Goal: Complete application form: Complete application form

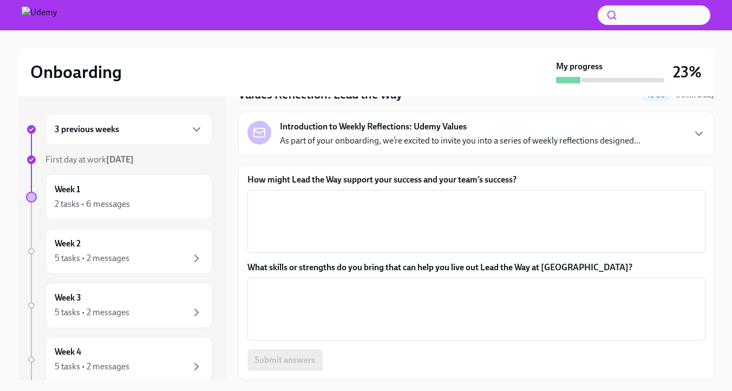
scroll to position [82, 0]
click at [697, 127] on icon "button" at bounding box center [698, 133] width 13 height 13
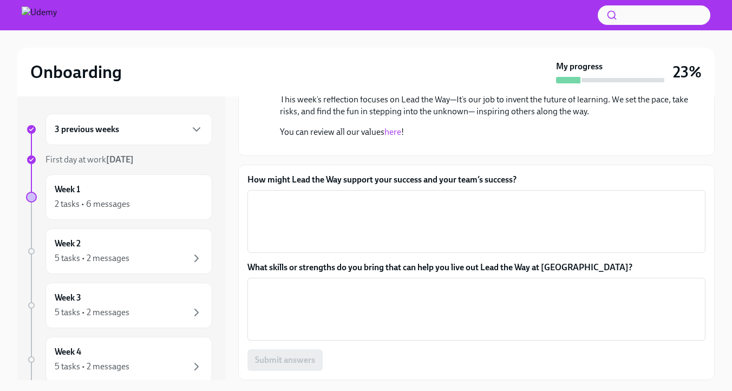
scroll to position [411, 0]
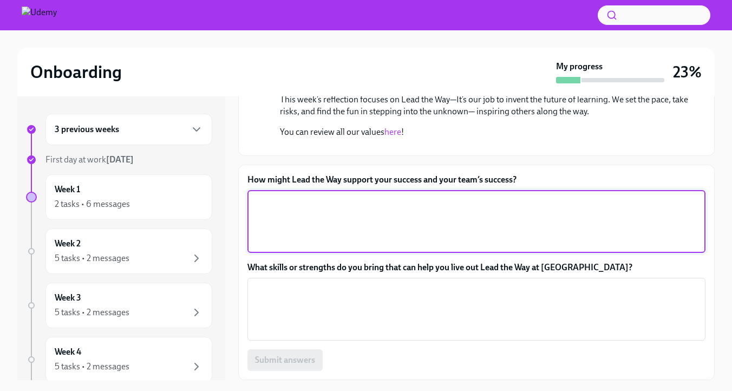
click at [478, 213] on textarea "How might Lead the Way support your success and your team’s success?" at bounding box center [476, 221] width 445 height 52
type textarea "Lead the way -"
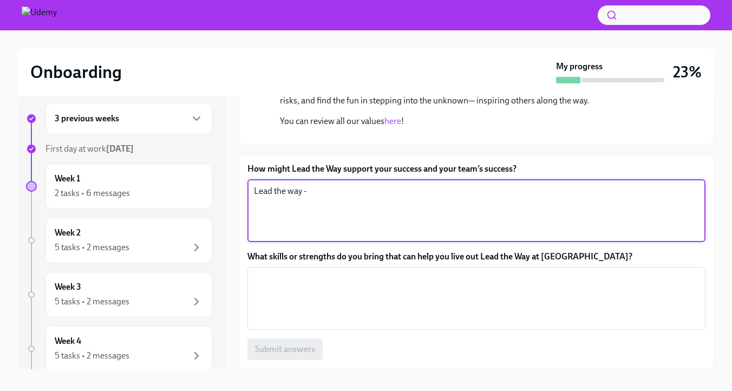
scroll to position [24, 0]
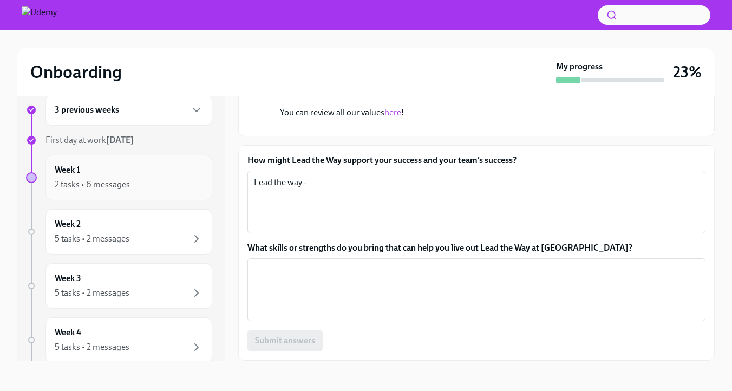
click at [116, 190] on div "2 tasks • 6 messages" at bounding box center [92, 185] width 75 height 12
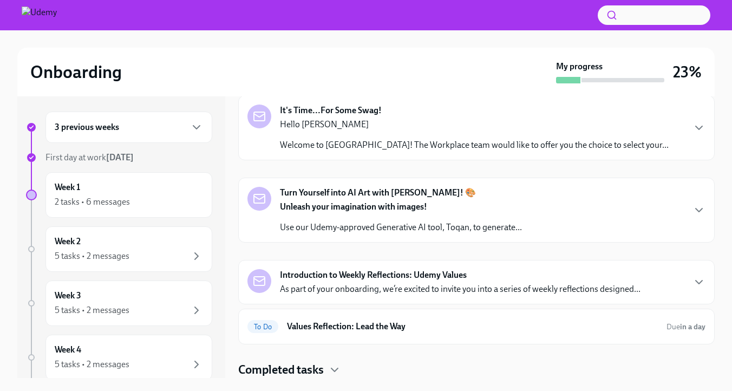
scroll to position [393, 0]
click at [427, 201] on strong "Unleash your imagination with images!" at bounding box center [353, 206] width 147 height 10
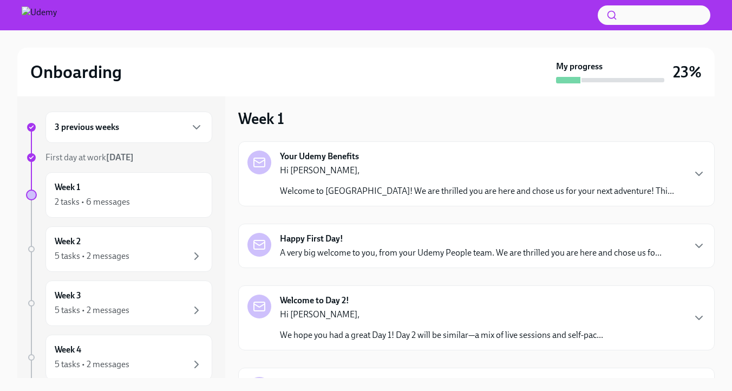
scroll to position [0, 0]
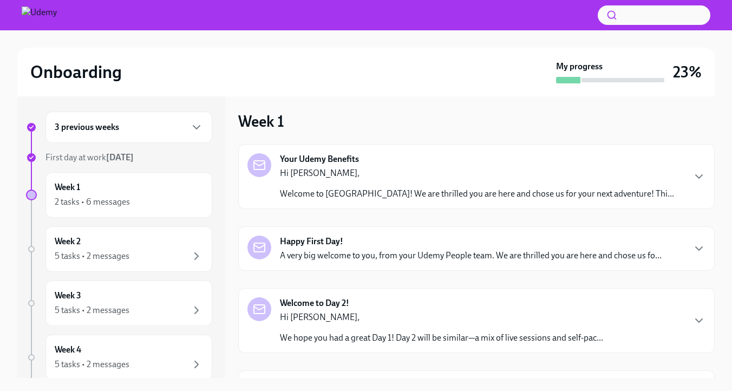
click at [170, 125] on div "3 previous weeks" at bounding box center [129, 127] width 148 height 13
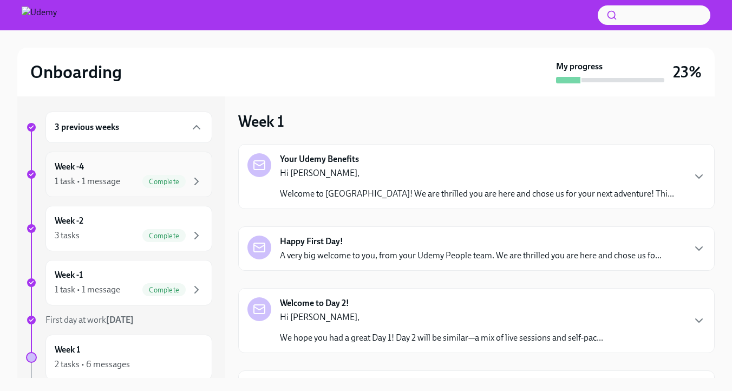
click at [120, 180] on div "1 task • 1 message" at bounding box center [87, 181] width 65 height 12
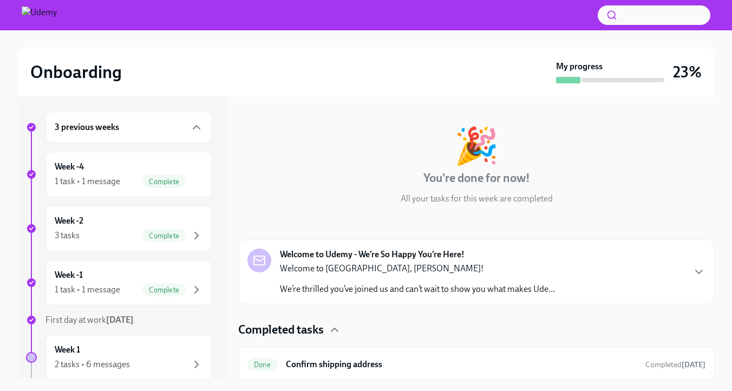
scroll to position [64, 0]
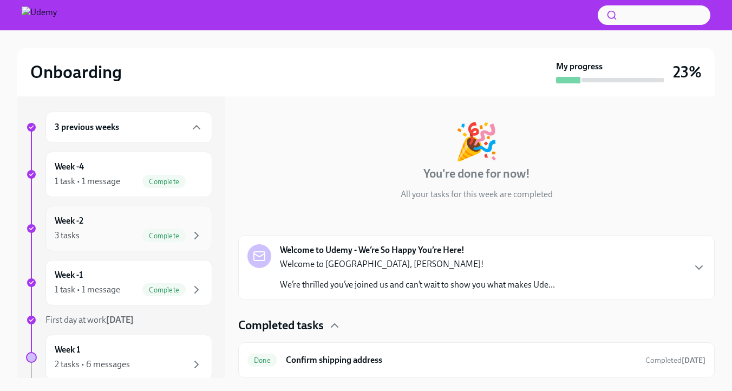
click at [103, 242] on div "Week -2 3 tasks Complete" at bounding box center [129, 228] width 148 height 27
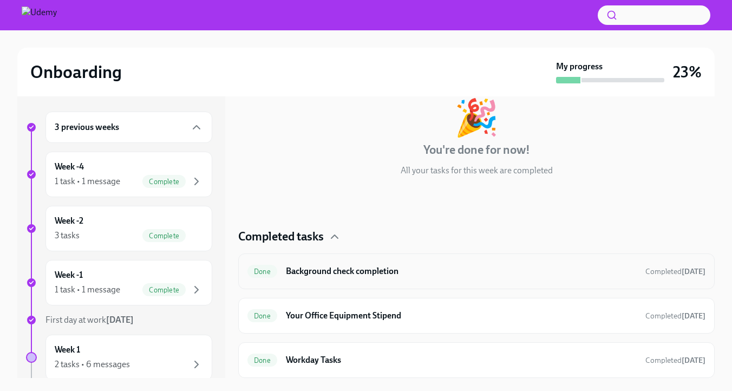
scroll to position [83, 0]
click at [113, 296] on div "Week -1 1 task • 1 message Complete" at bounding box center [129, 282] width 148 height 27
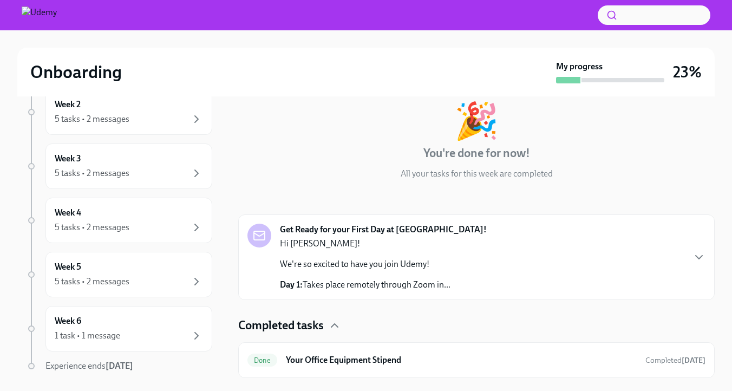
scroll to position [307, 0]
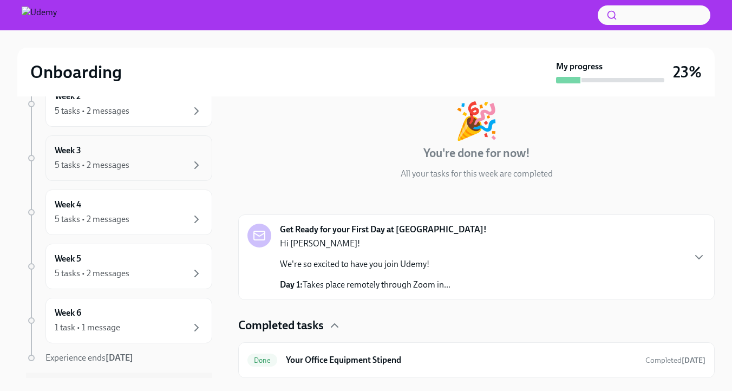
click at [109, 171] on div "5 tasks • 2 messages" at bounding box center [92, 165] width 75 height 12
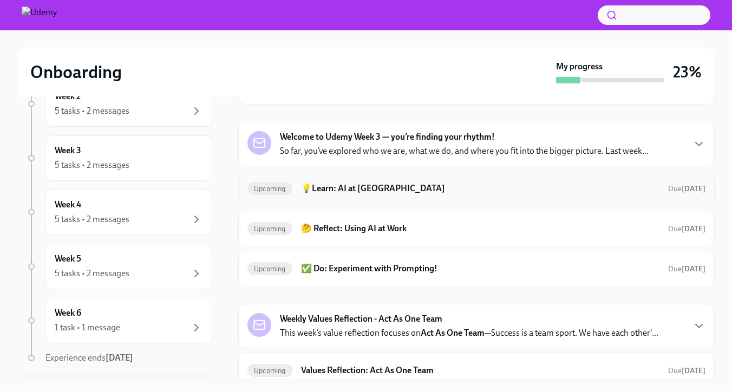
scroll to position [82, 0]
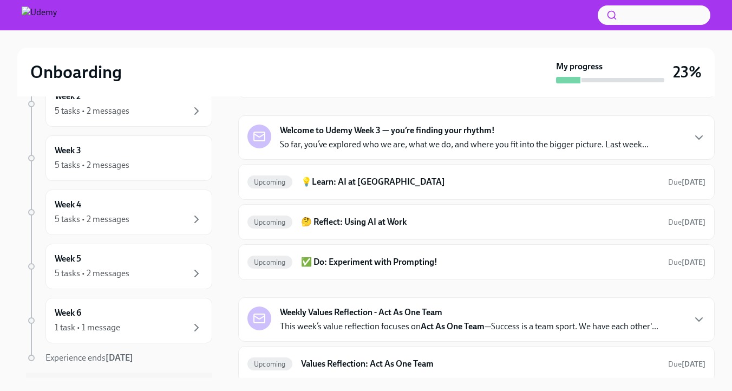
click at [396, 150] on p "So far, you’ve explored who we are, what we do, and where you fit into the bigg…" at bounding box center [464, 145] width 368 height 12
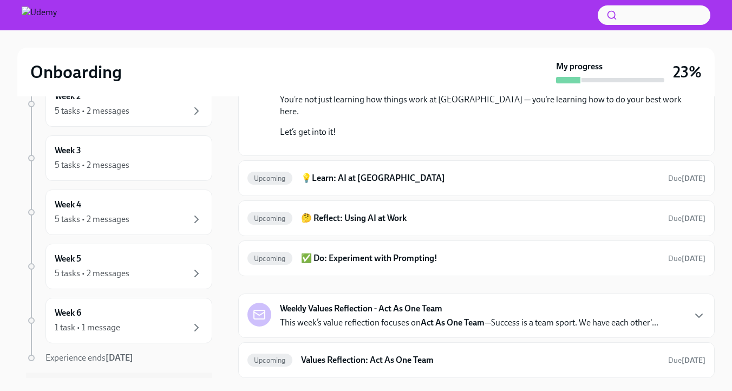
scroll to position [466, 0]
click at [95, 172] on div "Week 3 5 tasks • 2 messages" at bounding box center [129, 157] width 148 height 27
click at [104, 171] on div "5 tasks • 2 messages" at bounding box center [92, 165] width 75 height 12
click at [355, 317] on p "This week’s value reflection focuses on Act As One Team —Success is a team spor…" at bounding box center [469, 323] width 378 height 12
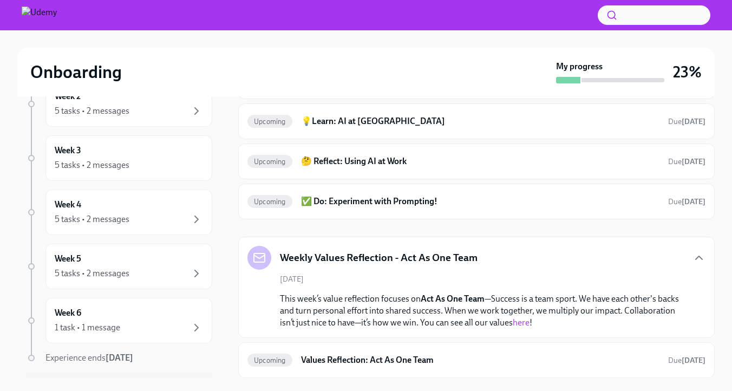
scroll to position [528, 0]
click at [116, 226] on div "Week 4 5 tasks • 2 messages" at bounding box center [129, 212] width 148 height 27
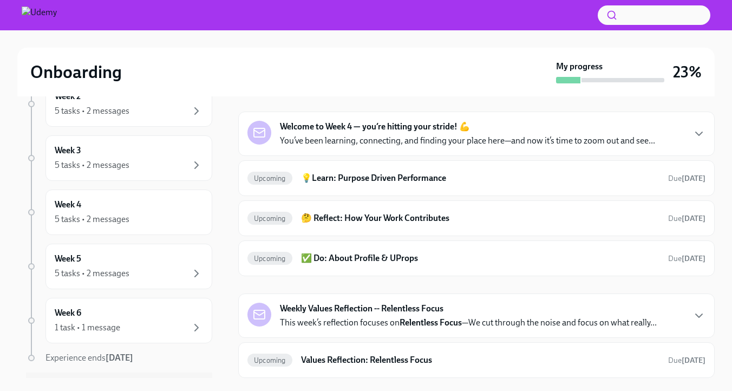
scroll to position [141, 0]
click at [336, 317] on p "This week’s reflection focuses on Relentless Focus —We cut through the noise an…" at bounding box center [468, 323] width 377 height 12
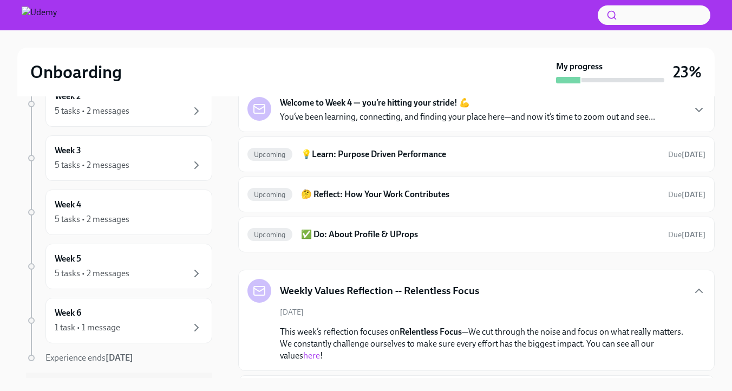
scroll to position [104, 0]
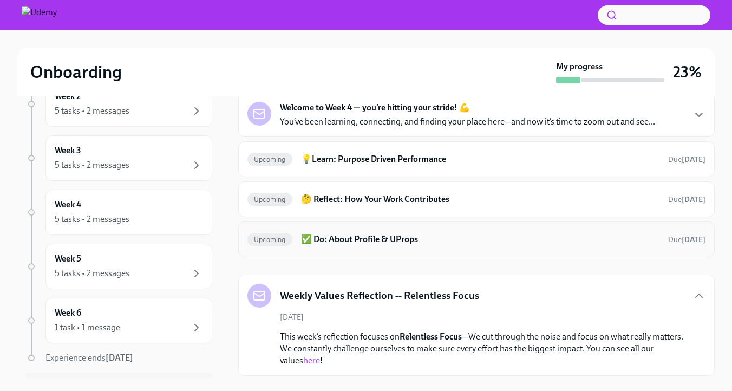
click at [430, 245] on h6 "✅ Do: About Profile & UProps" at bounding box center [480, 239] width 358 height 12
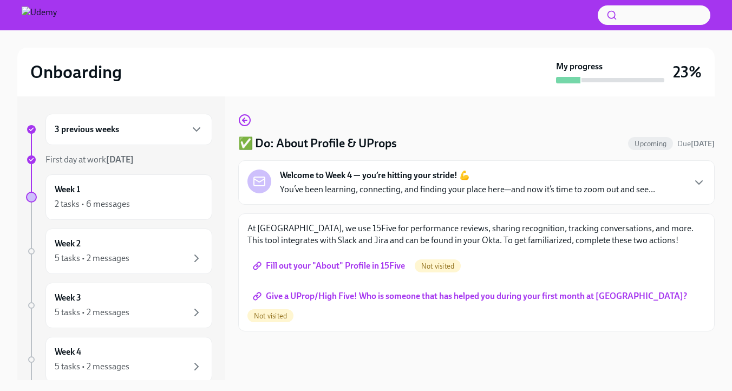
click at [410, 195] on p "You’ve been learning, connecting, and finding your place here—and now it’s time…" at bounding box center [467, 189] width 375 height 12
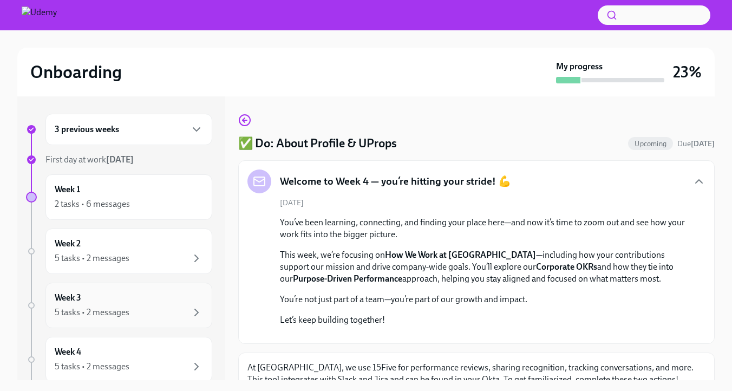
click at [148, 314] on div "Week 3 5 tasks • 2 messages" at bounding box center [129, 305] width 148 height 27
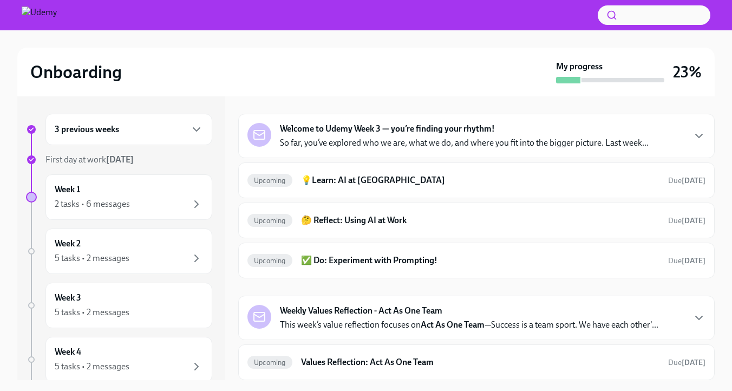
scroll to position [118, 0]
click at [443, 254] on div "Upcoming ✅ Do: Experiment with Prompting! Due [DATE]" at bounding box center [476, 260] width 476 height 36
click at [445, 263] on h6 "✅ Do: Experiment with Prompting!" at bounding box center [480, 260] width 358 height 12
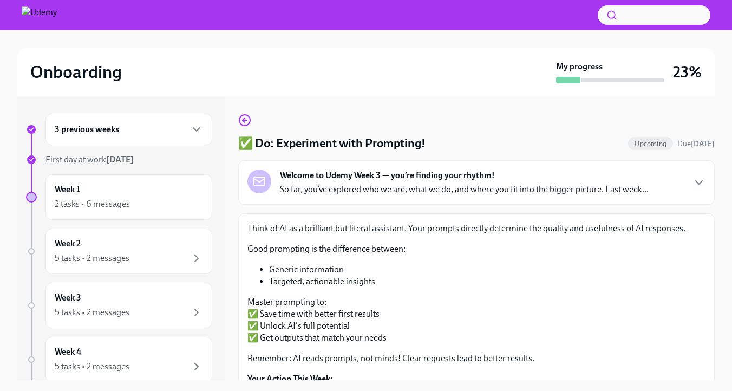
click at [415, 195] on p "So far, you’ve explored who we are, what we do, and where you fit into the bigg…" at bounding box center [464, 189] width 368 height 12
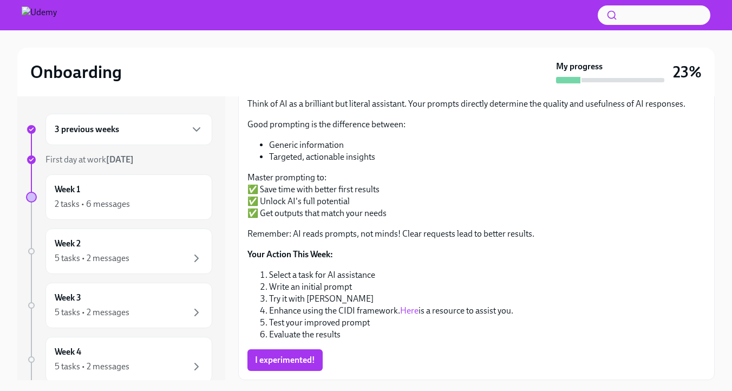
scroll to position [538, 0]
click at [149, 319] on div "Week 3 5 tasks • 2 messages" at bounding box center [129, 305] width 148 height 27
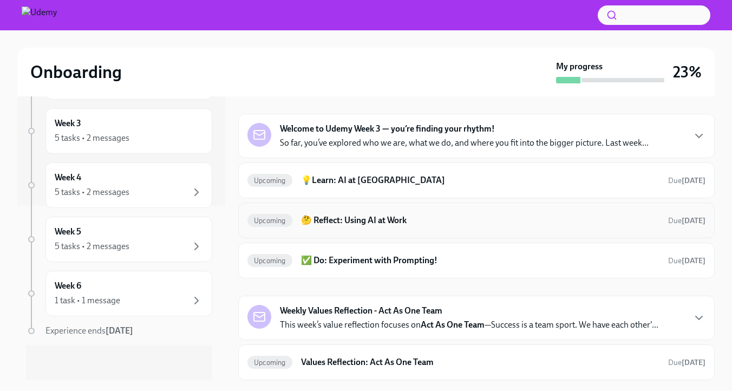
scroll to position [141, 0]
click at [129, 252] on div "5 tasks • 2 messages" at bounding box center [92, 246] width 75 height 12
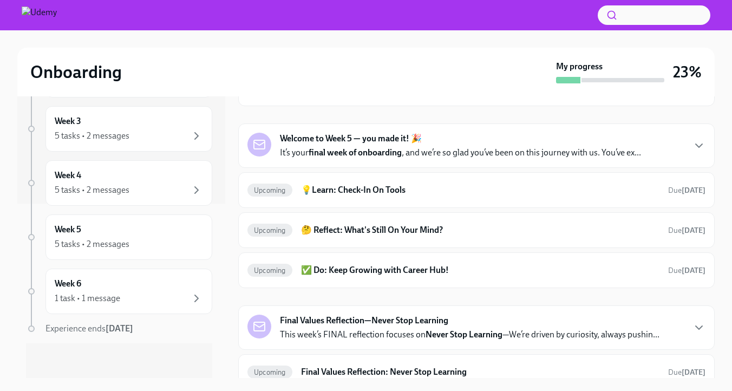
scroll to position [73, 0]
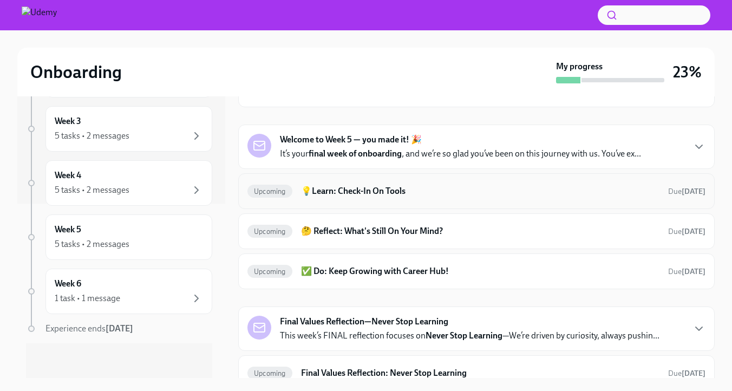
click at [382, 197] on h6 "💡Learn: Check-In On Tools" at bounding box center [480, 191] width 358 height 12
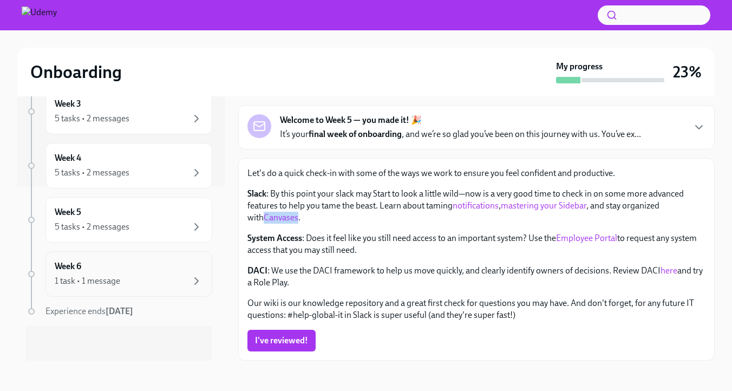
scroll to position [206, 0]
click at [118, 282] on div "1 task • 1 message" at bounding box center [87, 281] width 65 height 12
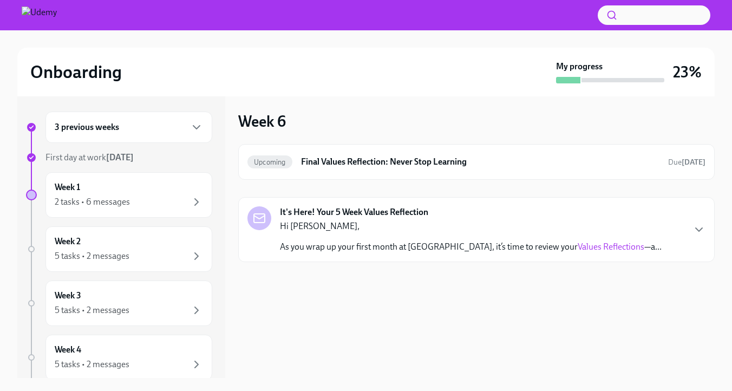
click at [347, 253] on p "As you wrap up your first month at [GEOGRAPHIC_DATA], it’s time to review your …" at bounding box center [470, 247] width 381 height 12
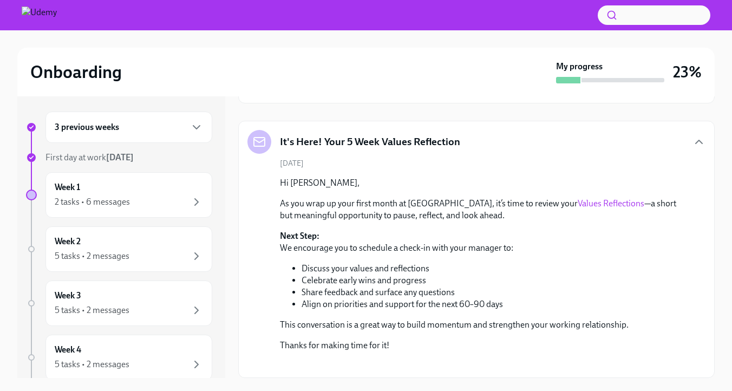
scroll to position [0, 0]
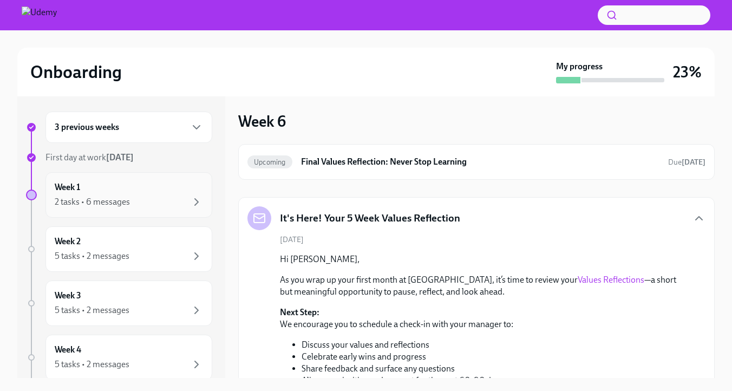
click at [97, 202] on div "Week 1 2 tasks • 6 messages" at bounding box center [129, 194] width 148 height 27
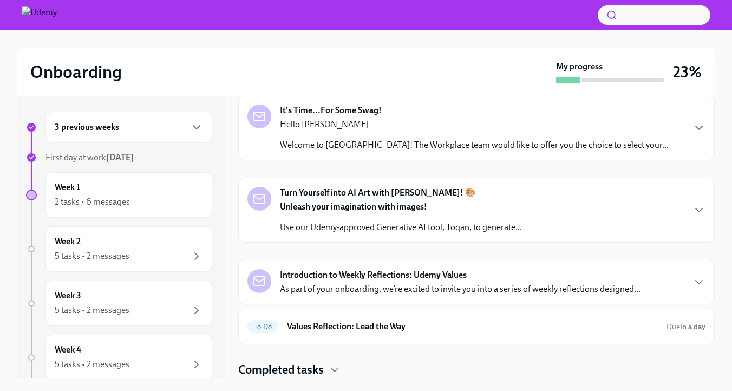
scroll to position [393, 0]
click at [359, 283] on p "As part of your onboarding, we’re excited to invite you into a series of weekly…" at bounding box center [460, 289] width 360 height 12
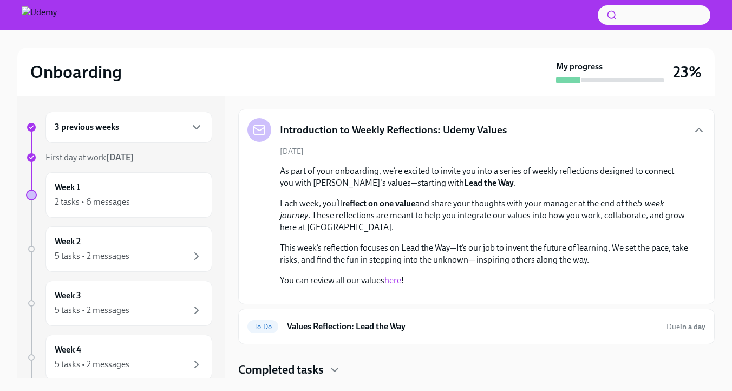
scroll to position [722, 0]
click at [400, 323] on h6 "Values Reflection: Lead the Way" at bounding box center [472, 326] width 371 height 12
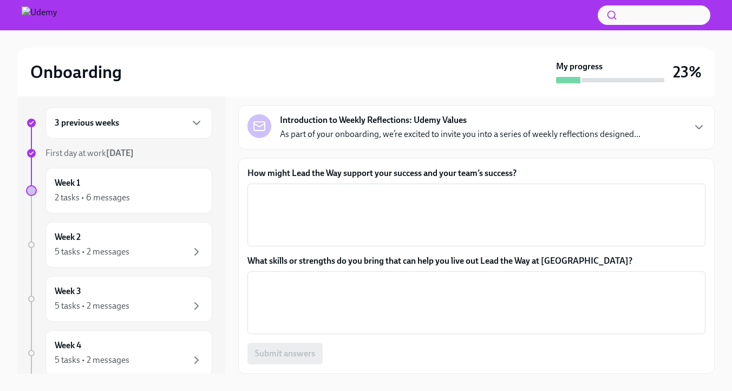
scroll to position [82, 0]
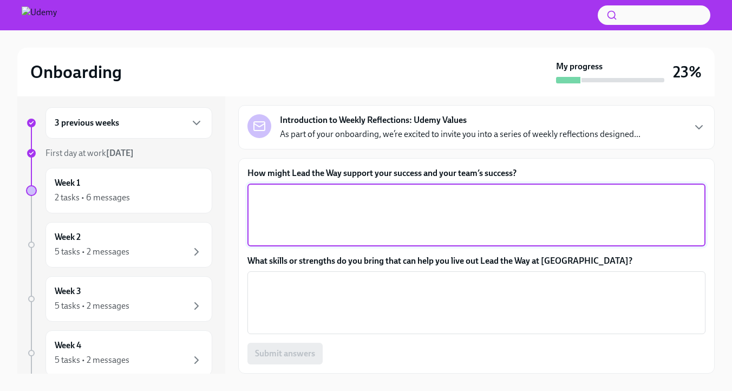
click at [308, 209] on textarea "How might Lead the Way support your success and your team’s success?" at bounding box center [476, 215] width 445 height 52
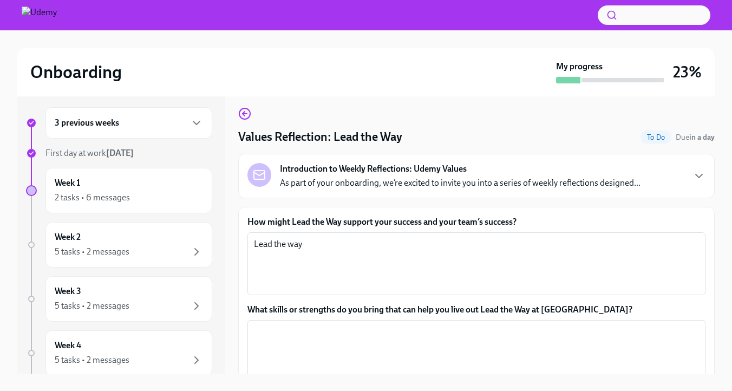
click at [387, 189] on p "As part of your onboarding, we’re excited to invite you into a series of weekly…" at bounding box center [460, 183] width 360 height 12
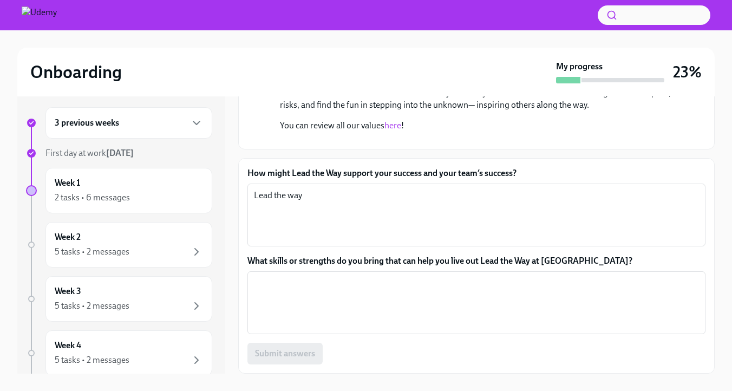
scroll to position [325, 0]
click at [343, 241] on textarea "Lead the way" at bounding box center [476, 215] width 445 height 52
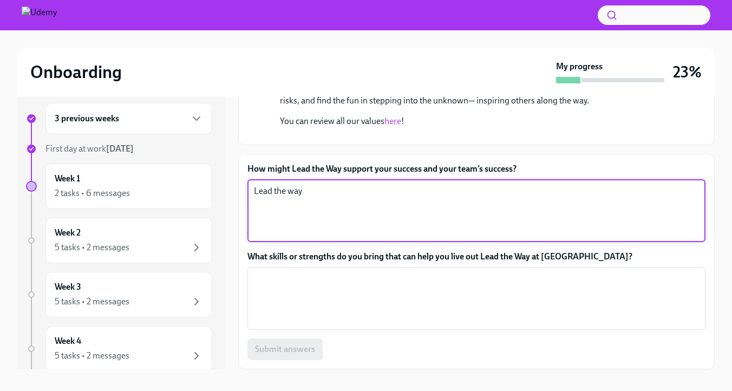
scroll to position [0, 0]
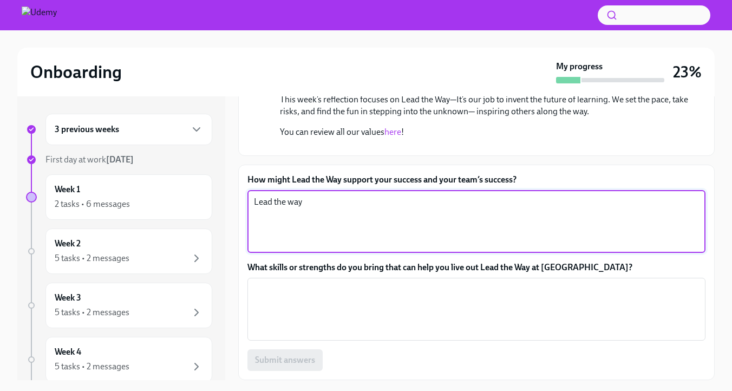
click at [464, 218] on textarea "Lead the way" at bounding box center [476, 221] width 445 height 52
drag, startPoint x: 398, startPoint y: 201, endPoint x: 436, endPoint y: 201, distance: 37.9
click at [436, 201] on textarea "Lead the way would help me to adapt" at bounding box center [476, 221] width 445 height 52
drag, startPoint x: 383, startPoint y: 203, endPoint x: 318, endPoint y: 204, distance: 64.9
click at [318, 204] on textarea "Lead the way would help me to learn, adapt" at bounding box center [476, 221] width 445 height 52
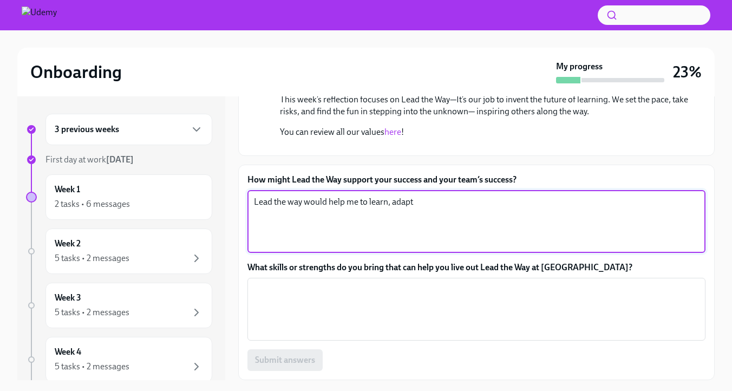
click at [381, 206] on textarea "Lead the way would help me to learn, adapt" at bounding box center [476, 221] width 445 height 52
click at [480, 206] on textarea "Lead the way would help me to learn, adapt" at bounding box center [476, 221] width 445 height 52
click at [255, 199] on textarea "Lead the way would help me to learn, adapt" at bounding box center [476, 221] width 445 height 52
click at [528, 206] on textarea "The value Lead the way would help me to learn, adapt" at bounding box center [476, 221] width 445 height 52
click at [469, 206] on textarea "The value Lead the way would help me to learn, adapt" at bounding box center [476, 221] width 445 height 52
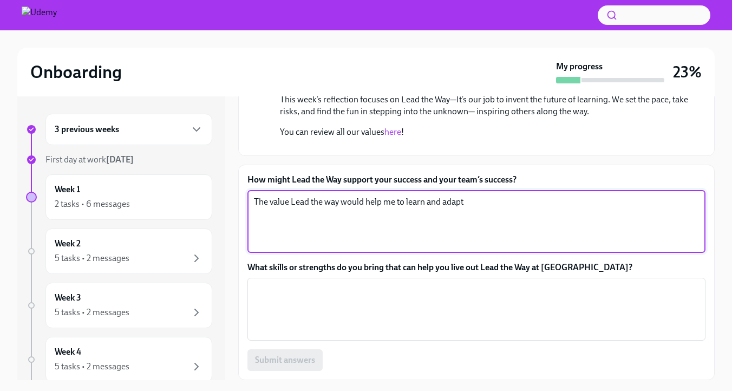
click at [535, 202] on textarea "The value Lead the way would help me to learn and adapt" at bounding box center [476, 221] width 445 height 52
drag, startPoint x: 470, startPoint y: 228, endPoint x: 521, endPoint y: 227, distance: 50.9
click at [521, 227] on textarea "The value Lead the way would help me to learn and adapt" at bounding box center [476, 221] width 445 height 52
click at [530, 225] on textarea "The value Lead the way would help me to learn and adapt" at bounding box center [476, 221] width 445 height 52
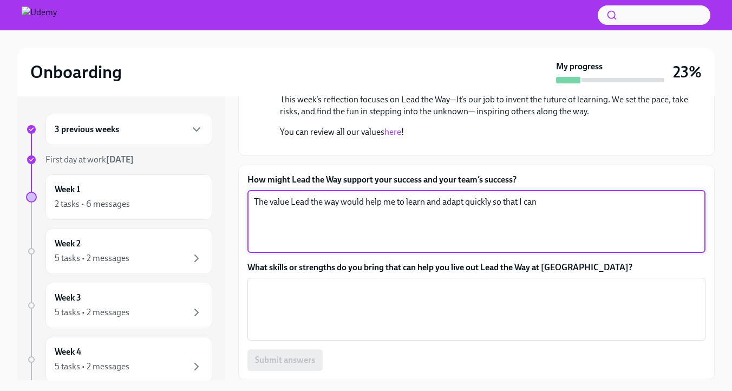
scroll to position [364, 0]
drag, startPoint x: 551, startPoint y: 252, endPoint x: 615, endPoint y: 254, distance: 63.9
click at [616, 247] on textarea "The value Lead the way would help me to learn and adapt quickly so that I can" at bounding box center [476, 221] width 445 height 52
drag, startPoint x: 609, startPoint y: 213, endPoint x: 553, endPoint y: 207, distance: 56.6
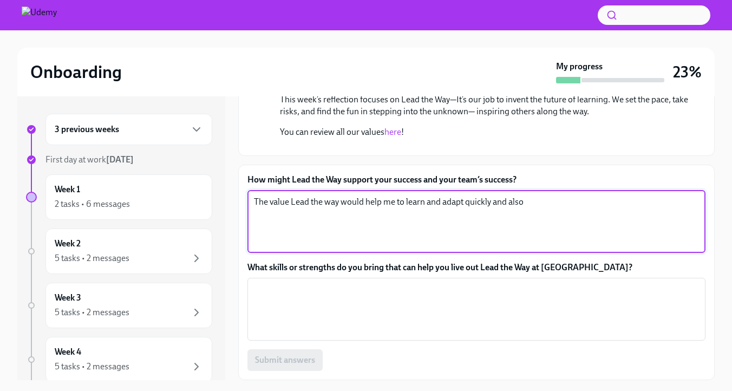
click at [553, 207] on textarea "The value Lead the way would help me to learn and adapt quickly and also" at bounding box center [476, 221] width 445 height 52
click at [363, 212] on textarea "The value Lead the way would help me to learn and adapt quickly" at bounding box center [476, 221] width 445 height 52
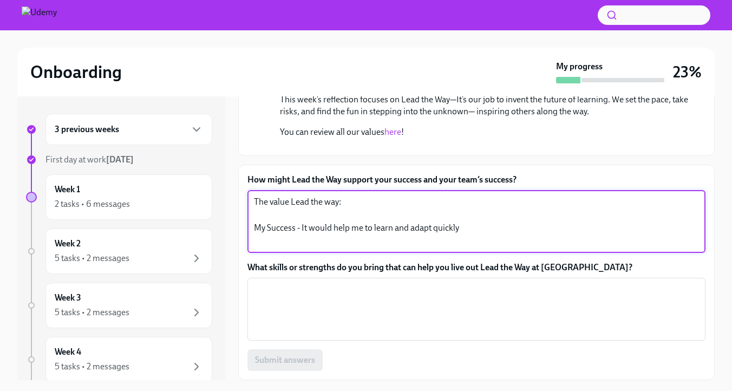
click at [515, 239] on textarea "The value Lead the way: My Success - It would help me to learn and adapt quickly" at bounding box center [476, 221] width 445 height 52
drag, startPoint x: 425, startPoint y: 244, endPoint x: 547, endPoint y: 241, distance: 121.8
click at [547, 241] on textarea "The value Lead the way: My Success - It would help me to learn and adapt quickl…" at bounding box center [476, 221] width 445 height 52
click at [527, 233] on textarea "The value Lead the way: My Success - It would help me to learn and adapt quickl…" at bounding box center [476, 221] width 445 height 52
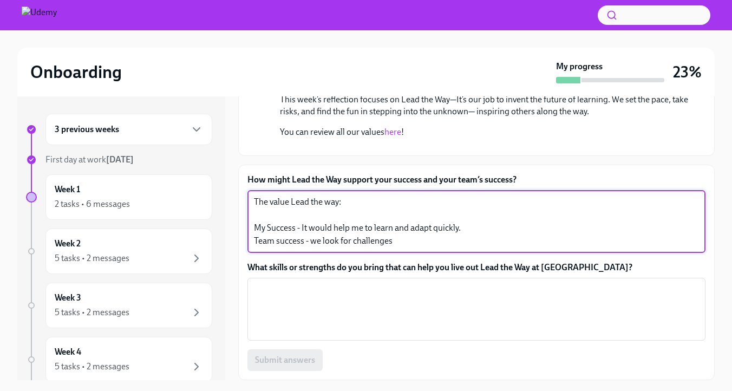
drag, startPoint x: 450, startPoint y: 242, endPoint x: 325, endPoint y: 242, distance: 125.0
click at [325, 242] on textarea "The value Lead the way: My Success - It would help me to learn and adapt quickl…" at bounding box center [476, 221] width 445 height 52
click at [519, 230] on textarea "The value Lead the way: My Success - It would help me to learn and adapt quickl…" at bounding box center [476, 221] width 445 height 52
click at [403, 247] on textarea "The value Lead the way: My Success - It would help me to learn and adapt quickl…" at bounding box center [476, 221] width 445 height 52
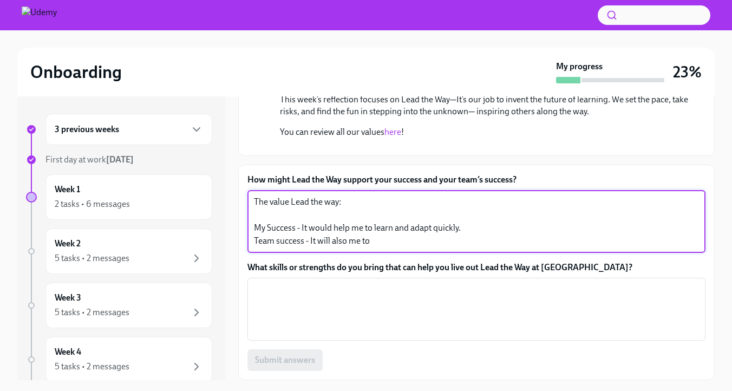
drag, startPoint x: 409, startPoint y: 258, endPoint x: 247, endPoint y: 258, distance: 161.8
click at [247, 253] on div "The value Lead the way: My Success - It would help me to learn and adapt quickl…" at bounding box center [476, 221] width 458 height 63
drag, startPoint x: 312, startPoint y: 243, endPoint x: 240, endPoint y: 240, distance: 72.1
click at [240, 240] on div "How might Lead the Way support your success and your team’s success? The value …" at bounding box center [476, 271] width 476 height 215
drag, startPoint x: 413, startPoint y: 253, endPoint x: 230, endPoint y: 253, distance: 183.4
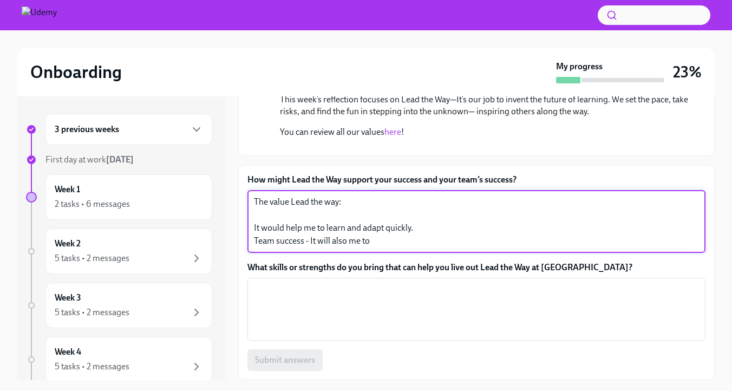
click at [230, 253] on div "3 previous weeks First day at work [DATE] Week 1 2 tasks • 6 messages Week 2 5 …" at bounding box center [365, 238] width 697 height 284
type textarea "The value Lead the way: It would help me to learn and adapt quickly."
click at [320, 318] on textarea "What skills or strengths do you bring that can help you live out Lead the Way a…" at bounding box center [476, 309] width 445 height 52
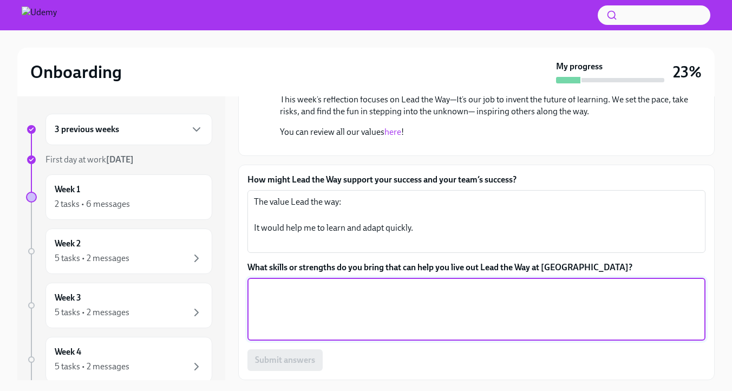
scroll to position [411, 0]
click at [346, 296] on textarea "Problem solving...." at bounding box center [476, 309] width 445 height 52
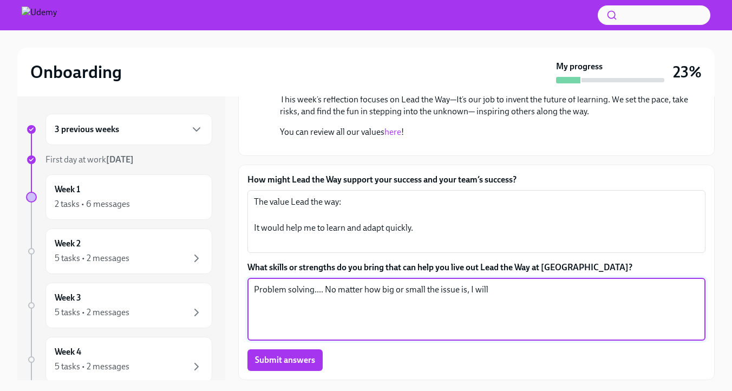
drag, startPoint x: 557, startPoint y: 294, endPoint x: 345, endPoint y: 291, distance: 212.7
click at [345, 291] on textarea "Problem solving.... No matter how big or small the issue is, I will" at bounding box center [476, 309] width 445 height 52
click at [319, 309] on textarea "Problem solving.... No matter how challenging and risky it is.... I will deep d…" at bounding box center [476, 309] width 445 height 52
click at [416, 309] on textarea "Problem solving.... No matter how challenging and risky it is.... I will deep d…" at bounding box center [476, 309] width 445 height 52
drag, startPoint x: 331, startPoint y: 307, endPoint x: 304, endPoint y: 306, distance: 27.6
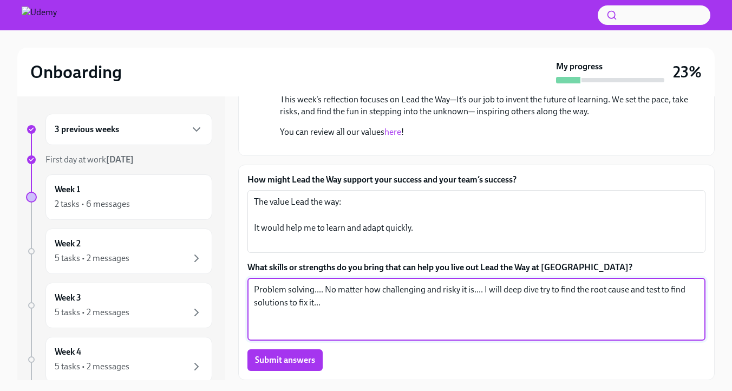
click at [304, 306] on textarea "Problem solving.... No matter how challenging and risky it is.... I will deep d…" at bounding box center [476, 309] width 445 height 52
click at [387, 305] on textarea "Problem solving.... No matter how challenging and risky it is.... I will deep d…" at bounding box center [476, 309] width 445 height 52
click at [346, 306] on textarea "Problem solving.... No matter how challenging and risky it is.... I will deep d…" at bounding box center [476, 309] width 445 height 52
type textarea "Problem solving.... No matter how challenging and risky it is.... I will deep d…"
click at [299, 364] on span "Submit answers" at bounding box center [285, 359] width 60 height 11
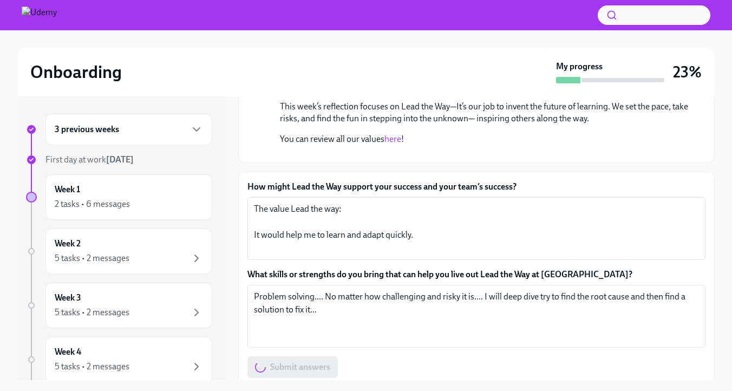
scroll to position [0, 0]
